Goal: Navigation & Orientation: Find specific page/section

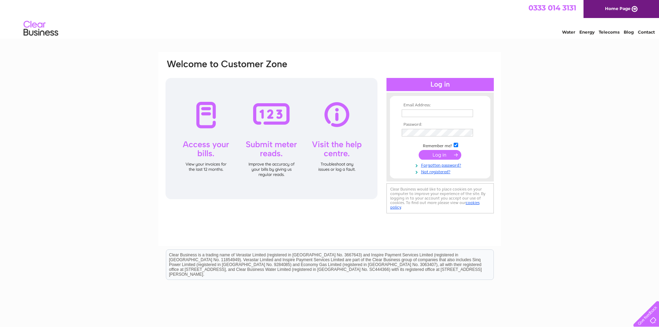
type input "[EMAIL_ADDRESS][DOMAIN_NAME]"
click at [441, 157] on input "submit" at bounding box center [440, 155] width 43 height 10
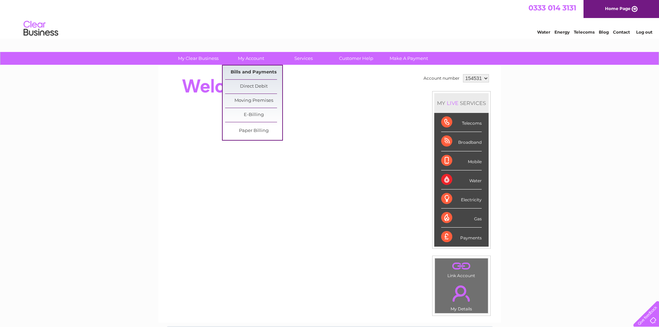
click at [266, 72] on link "Bills and Payments" at bounding box center [253, 72] width 57 height 14
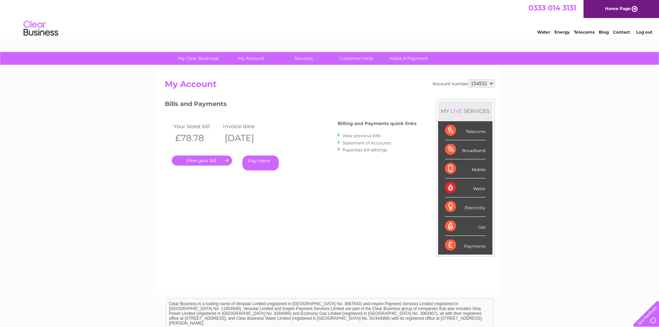
click at [641, 32] on link "Log out" at bounding box center [645, 31] width 16 height 5
